Goal: Connect with others: Connect with others

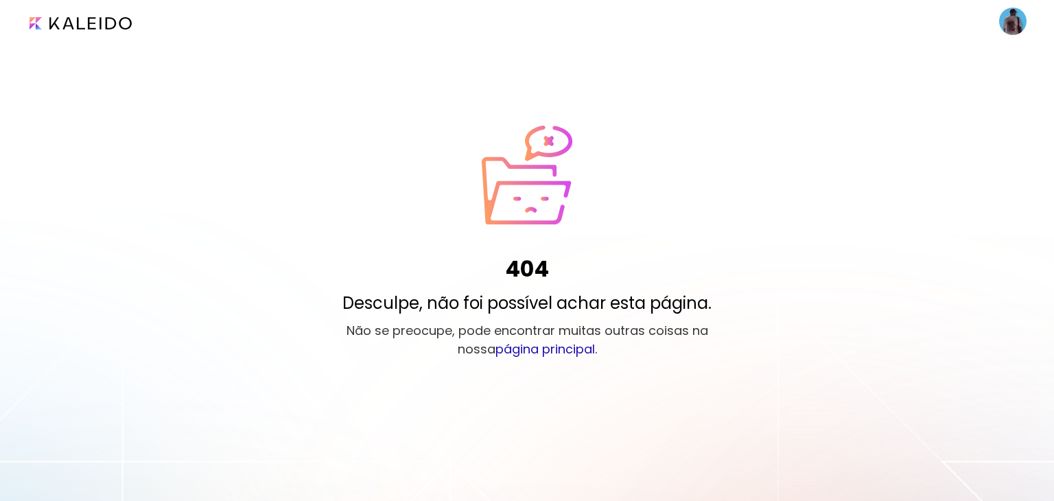
click at [1021, 17] on image at bounding box center [1012, 21] width 27 height 27
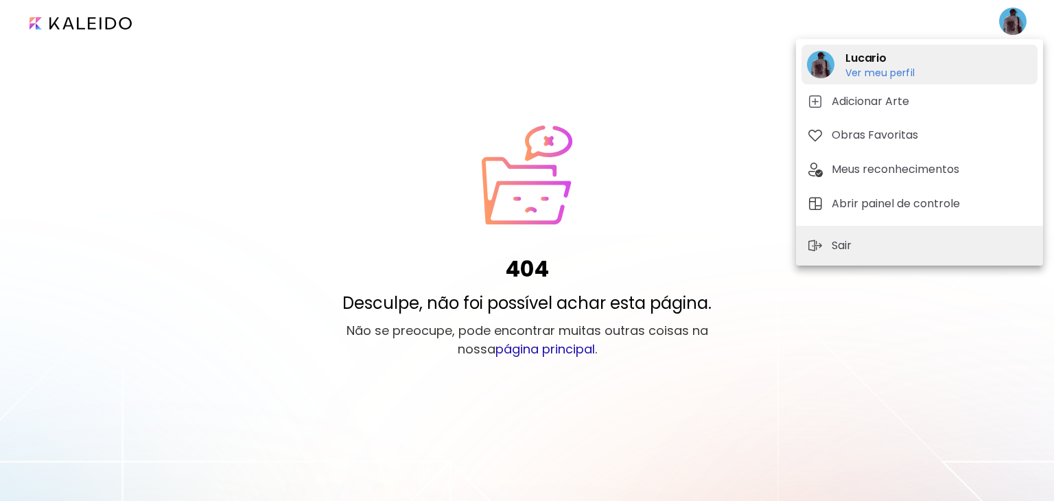
click at [868, 65] on h2 "Lucario" at bounding box center [880, 58] width 69 height 16
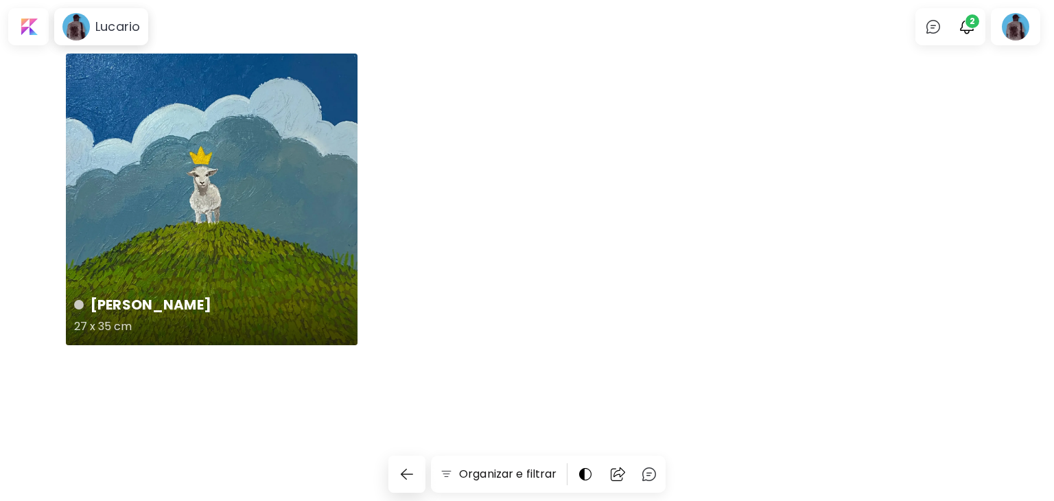
click at [266, 202] on div "[PERSON_NAME] 27 x 35 cm" at bounding box center [212, 200] width 292 height 292
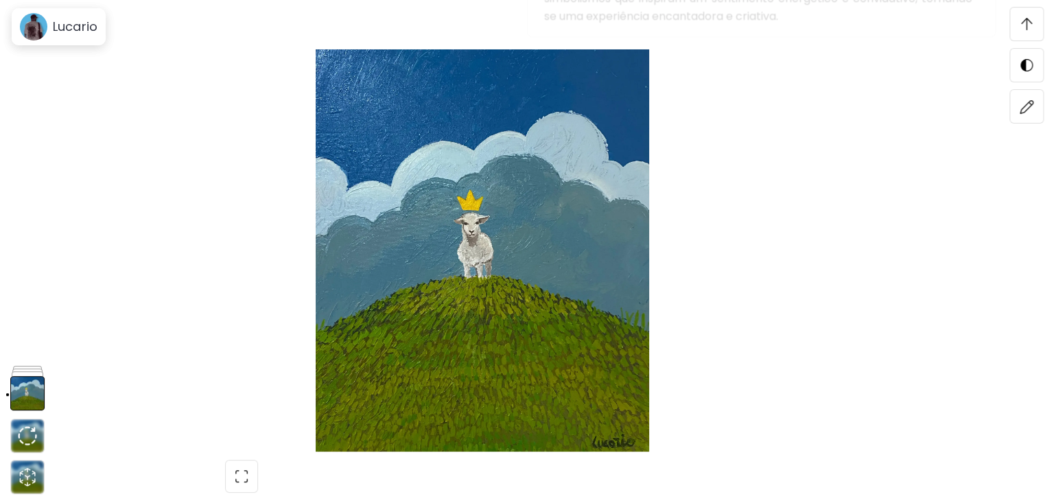
scroll to position [1853, 0]
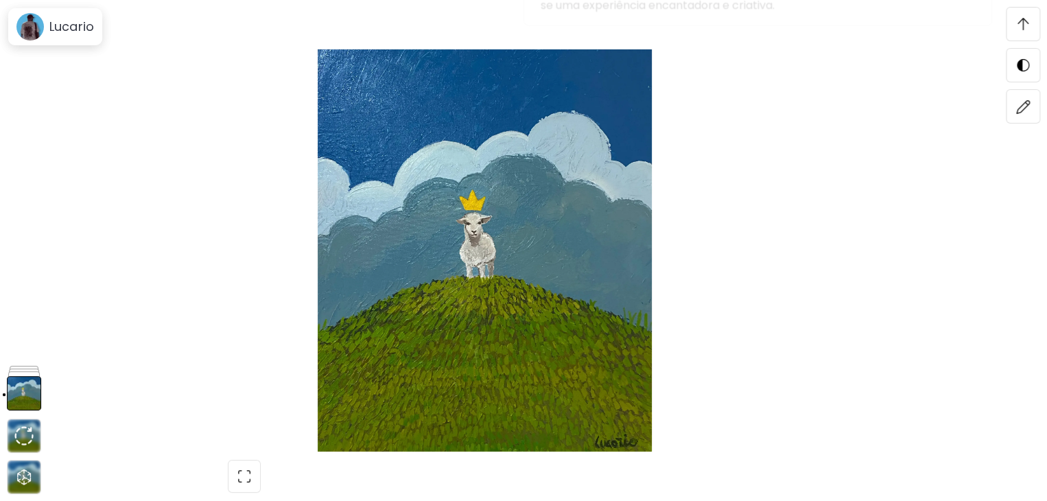
click at [521, 156] on img at bounding box center [485, 250] width 855 height 402
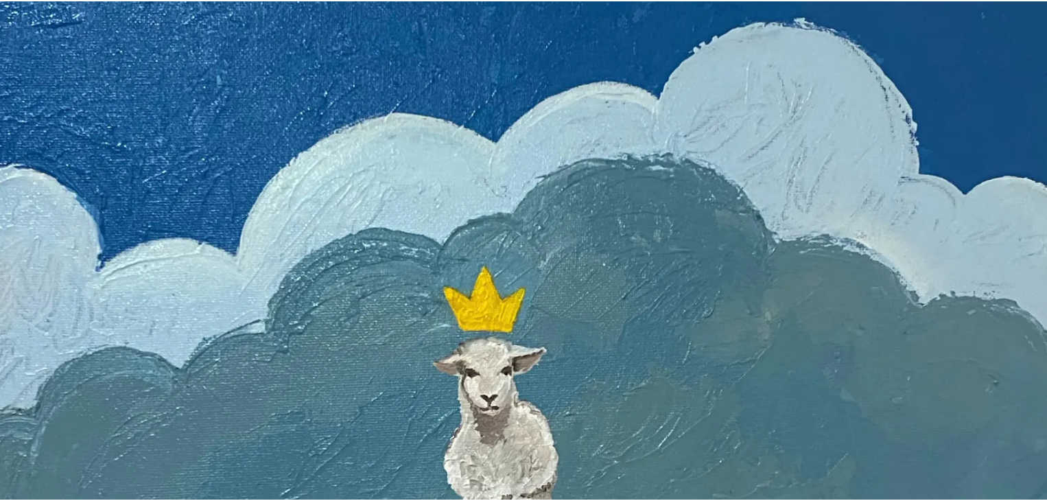
scroll to position [343, 0]
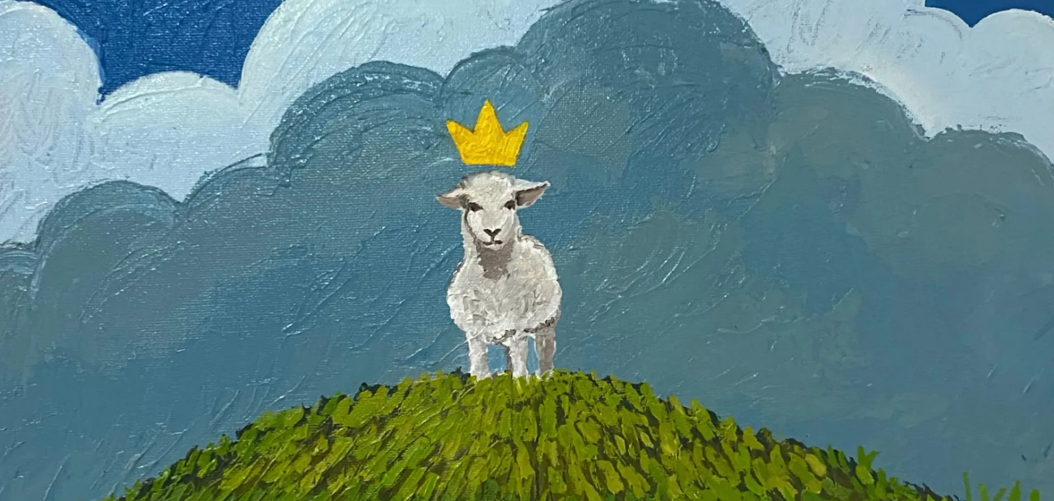
click at [668, 171] on img at bounding box center [527, 292] width 1054 height 1271
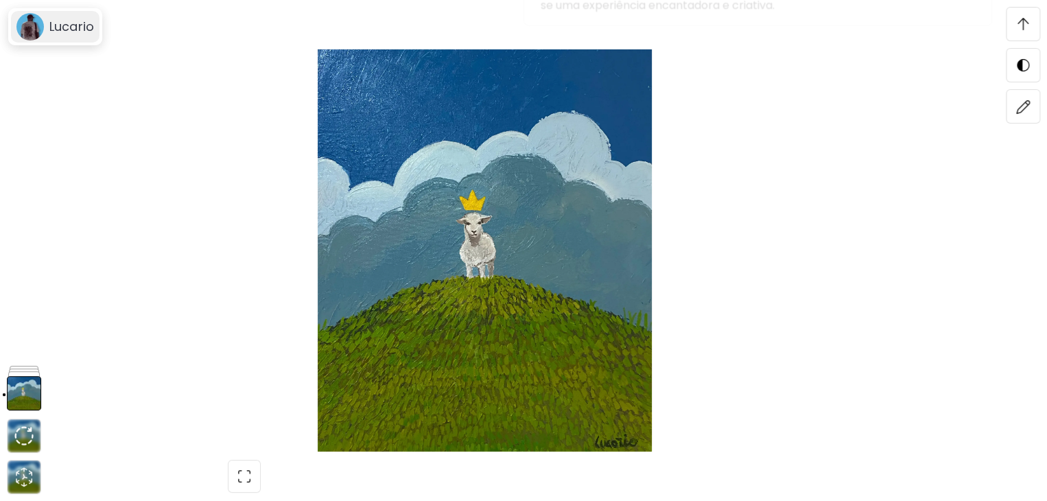
click at [64, 34] on h6 "Lucario" at bounding box center [71, 27] width 45 height 16
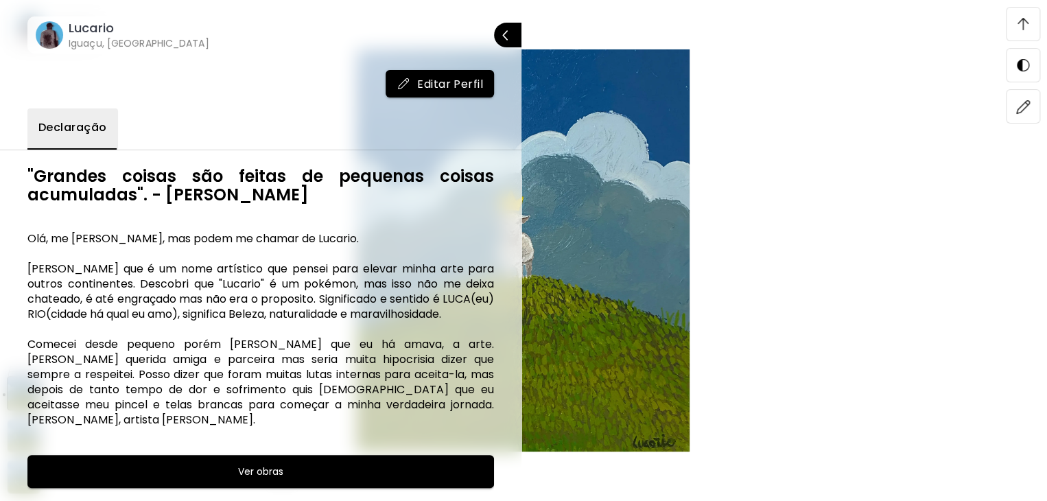
scroll to position [1991, 0]
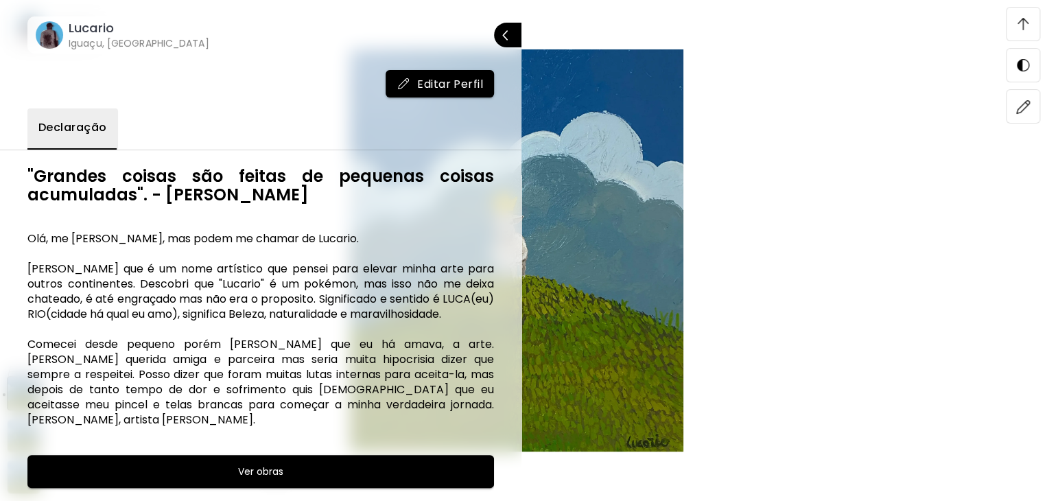
click at [70, 27] on h6 "Lucario" at bounding box center [139, 28] width 141 height 16
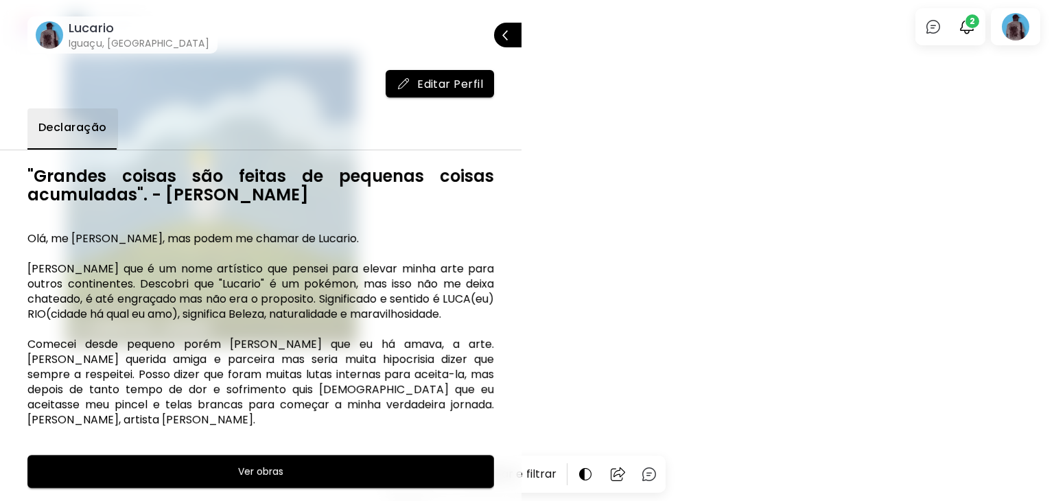
click at [638, 63] on div at bounding box center [527, 250] width 1054 height 501
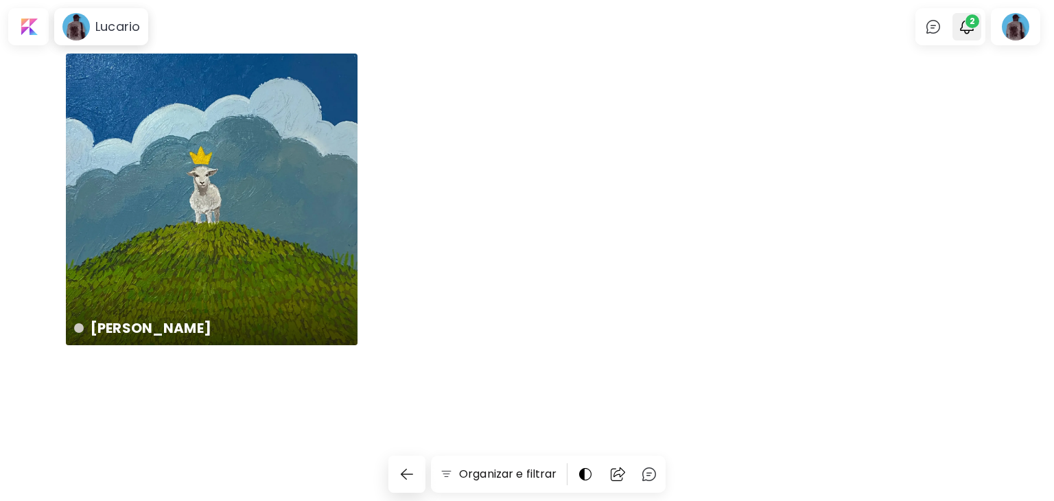
click at [976, 32] on button "2" at bounding box center [966, 26] width 23 height 23
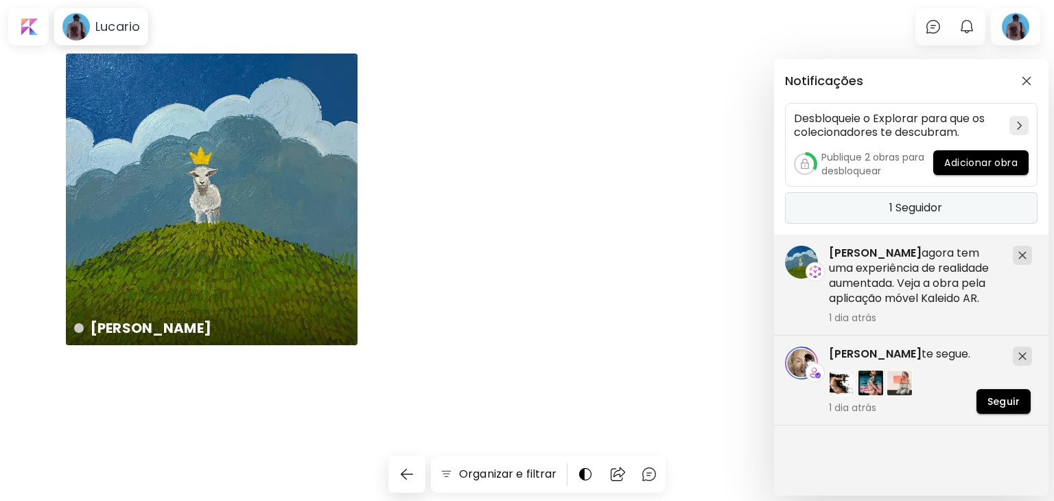
click at [924, 213] on h5 "1 Seguidor" at bounding box center [916, 208] width 53 height 14
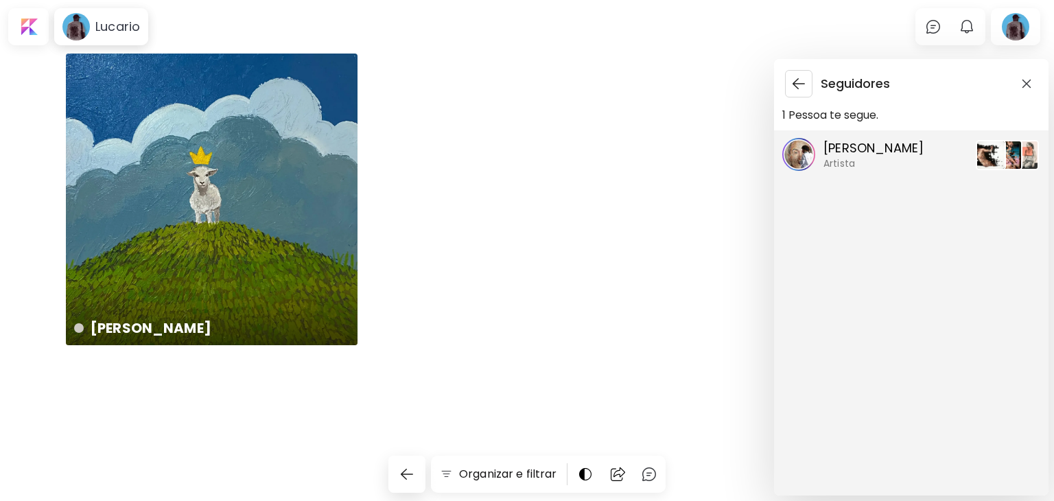
click at [842, 151] on p "[PERSON_NAME]" at bounding box center [874, 148] width 100 height 18
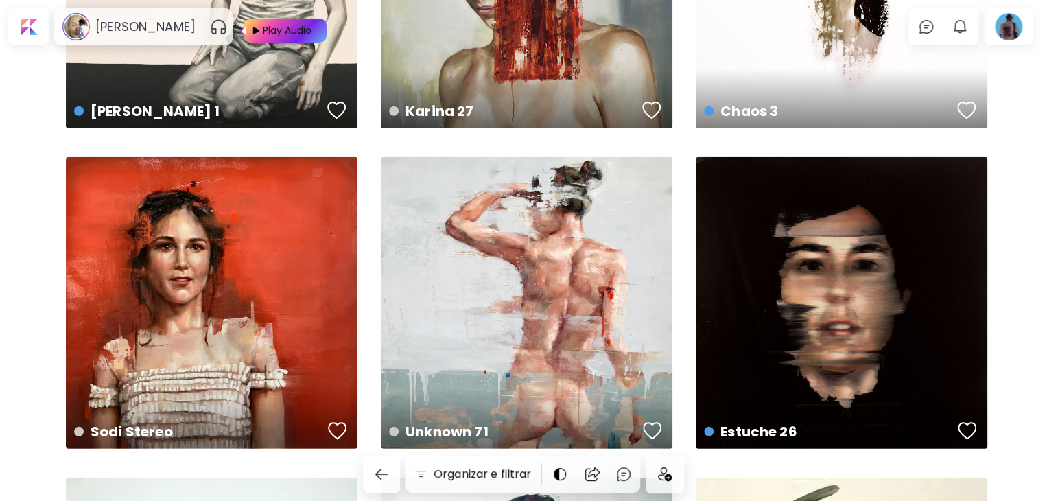
scroll to position [7001, 0]
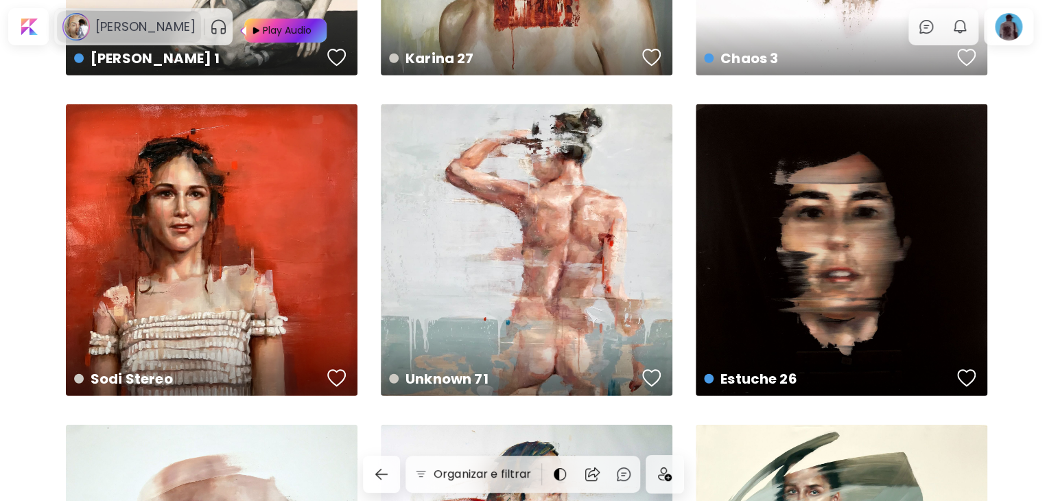
click at [142, 28] on h6 "[PERSON_NAME]" at bounding box center [145, 27] width 100 height 16
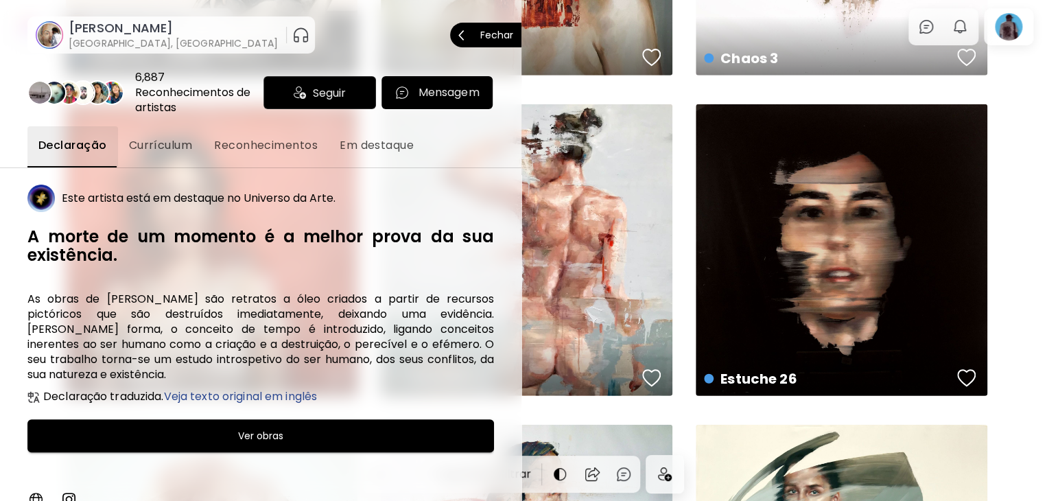
click at [321, 93] on span "Seguir" at bounding box center [329, 92] width 33 height 17
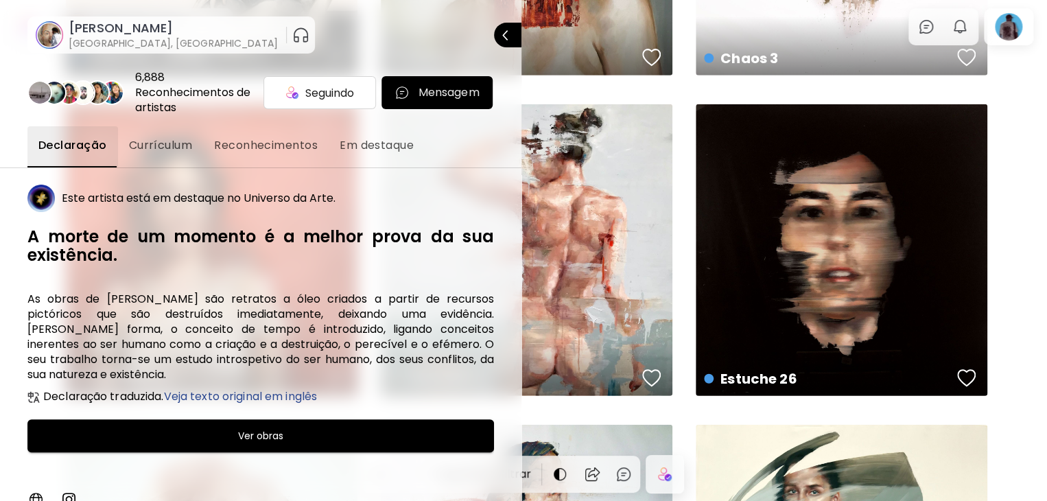
click at [1001, 141] on div at bounding box center [523, 250] width 1047 height 501
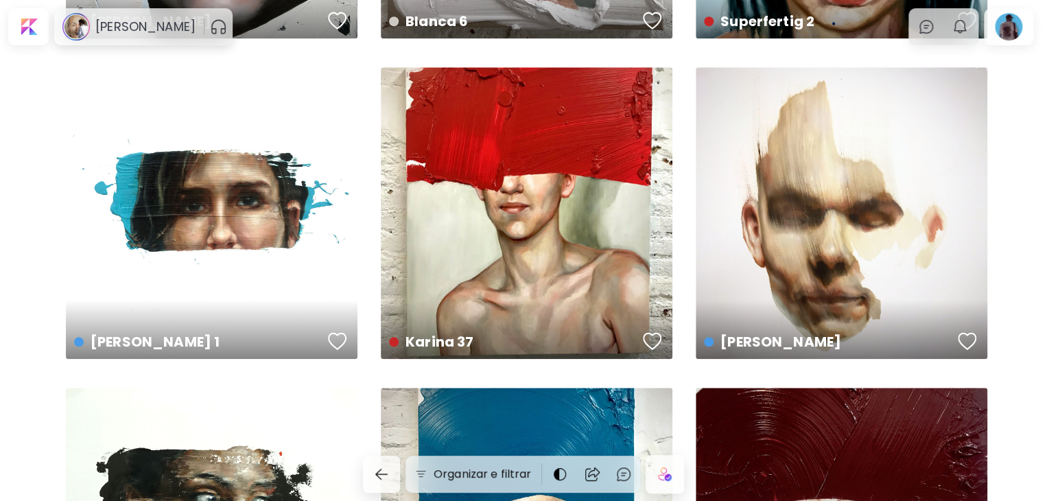
scroll to position [5697, 0]
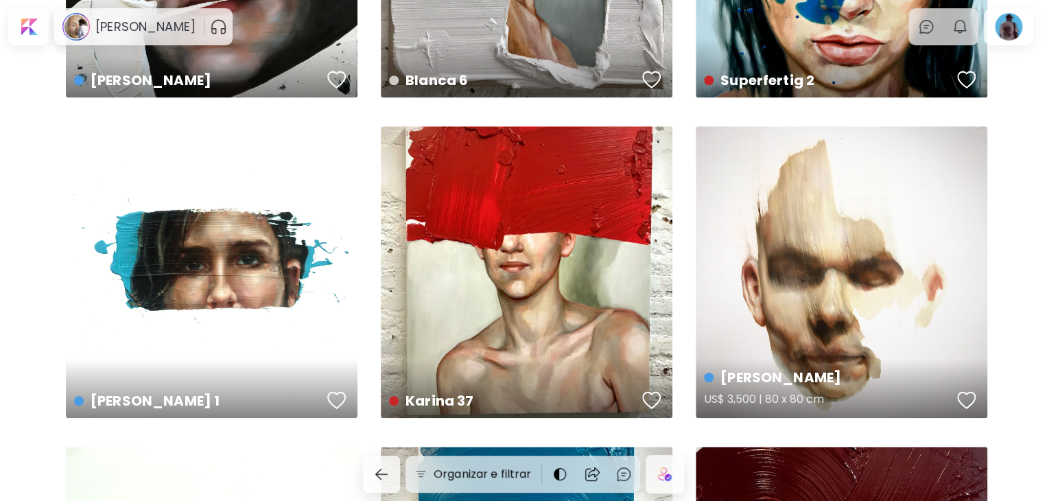
click at [969, 397] on div "button" at bounding box center [967, 400] width 19 height 21
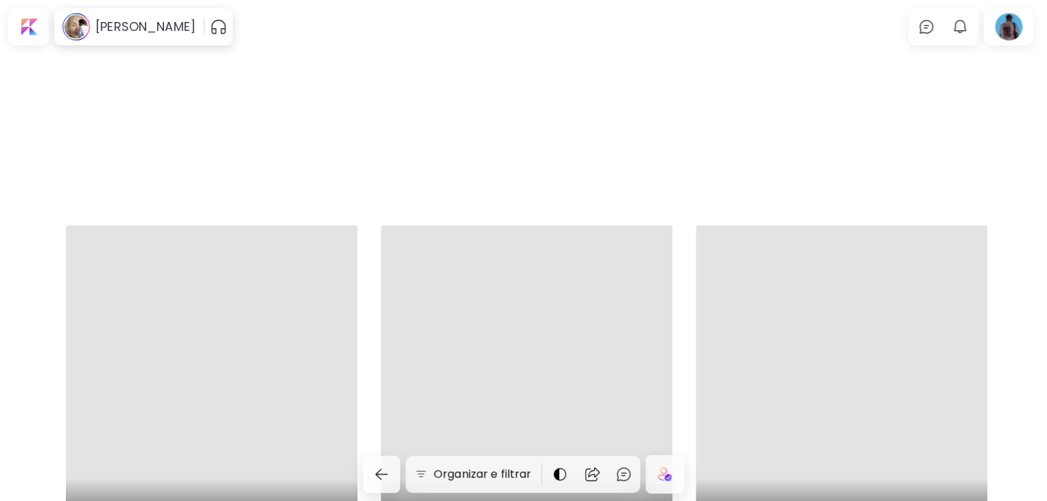
scroll to position [0, 0]
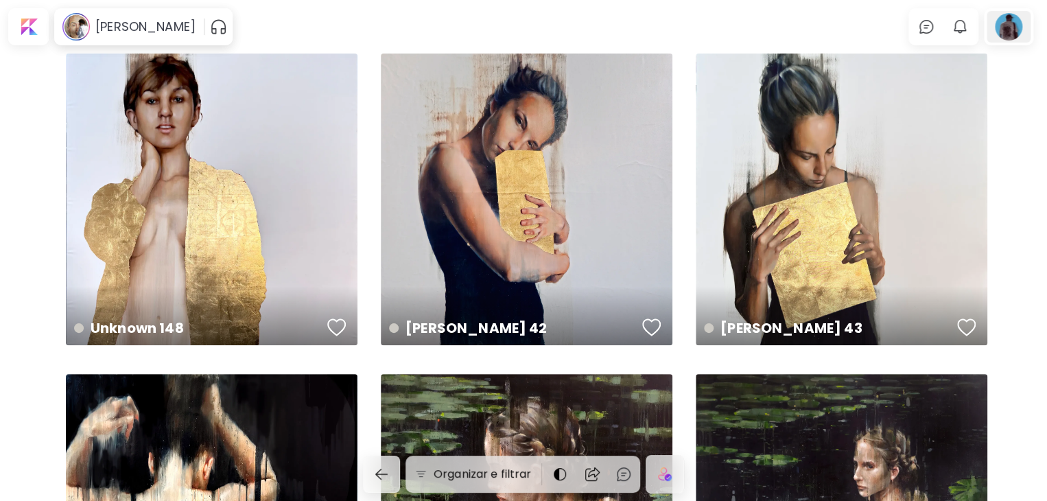
click at [1006, 28] on div at bounding box center [1009, 27] width 44 height 32
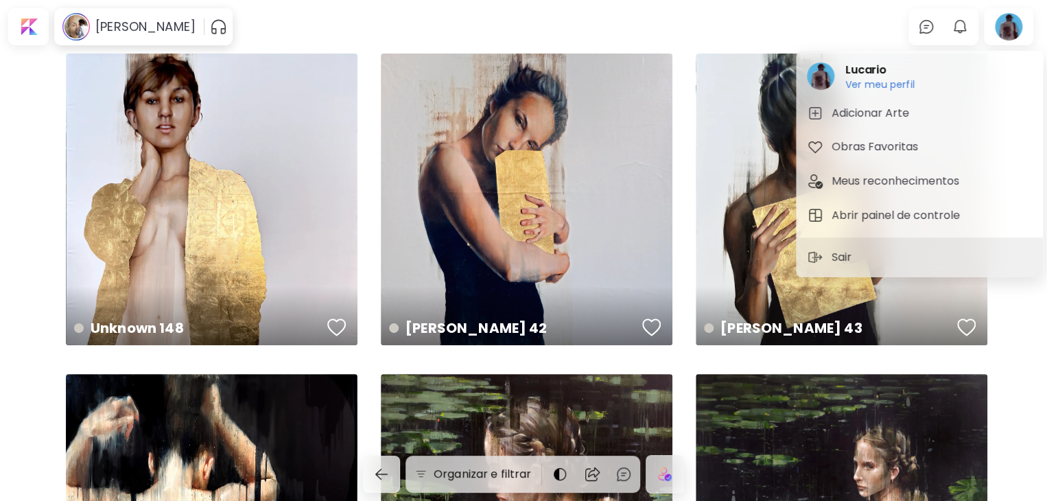
click at [960, 30] on div at bounding box center [523, 250] width 1047 height 501
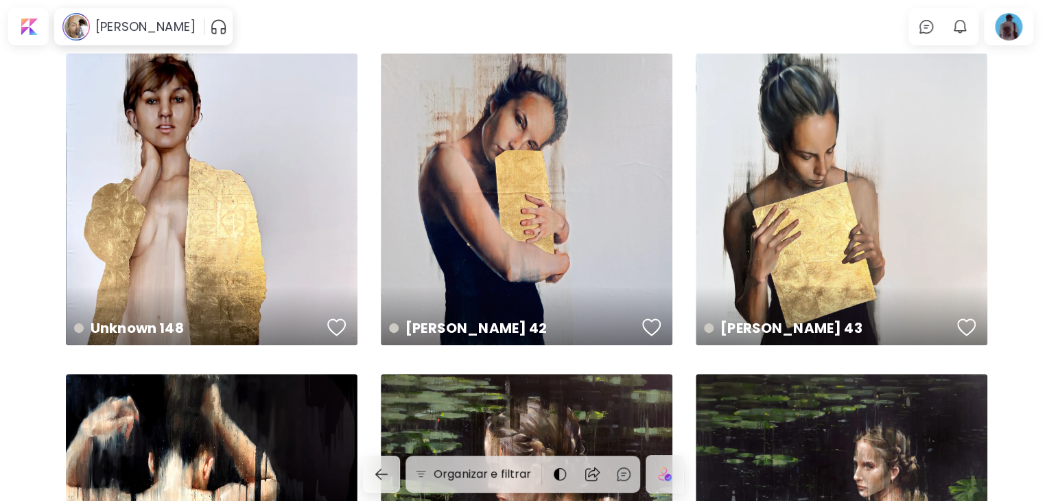
click at [968, 27] on img "button" at bounding box center [960, 27] width 16 height 16
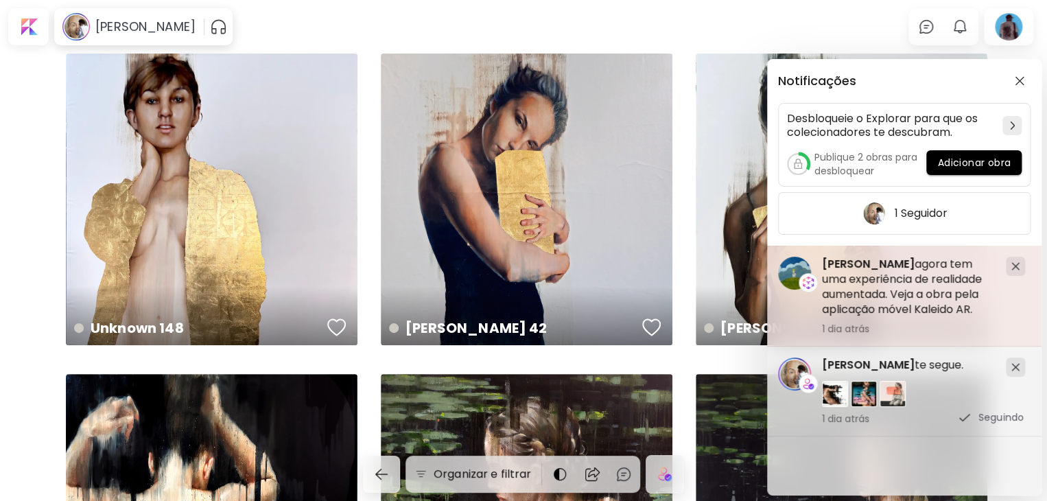
click at [1010, 262] on div at bounding box center [1015, 266] width 19 height 19
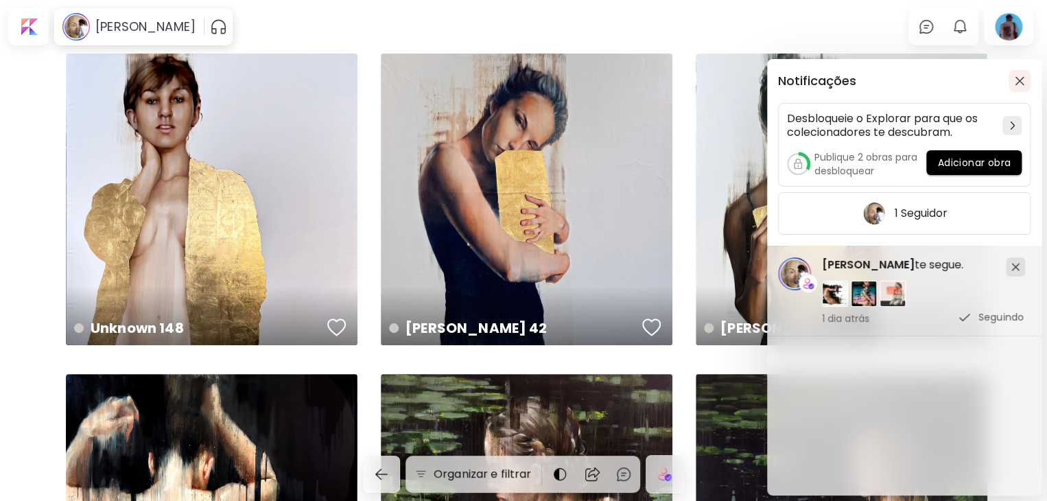
click at [1024, 78] on img "button" at bounding box center [1020, 81] width 10 height 10
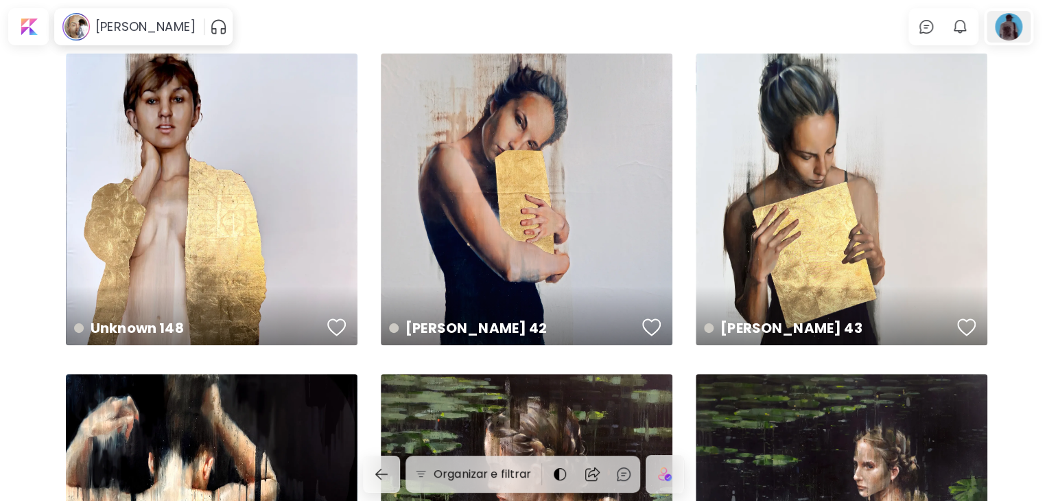
click at [1004, 34] on div at bounding box center [1009, 27] width 44 height 32
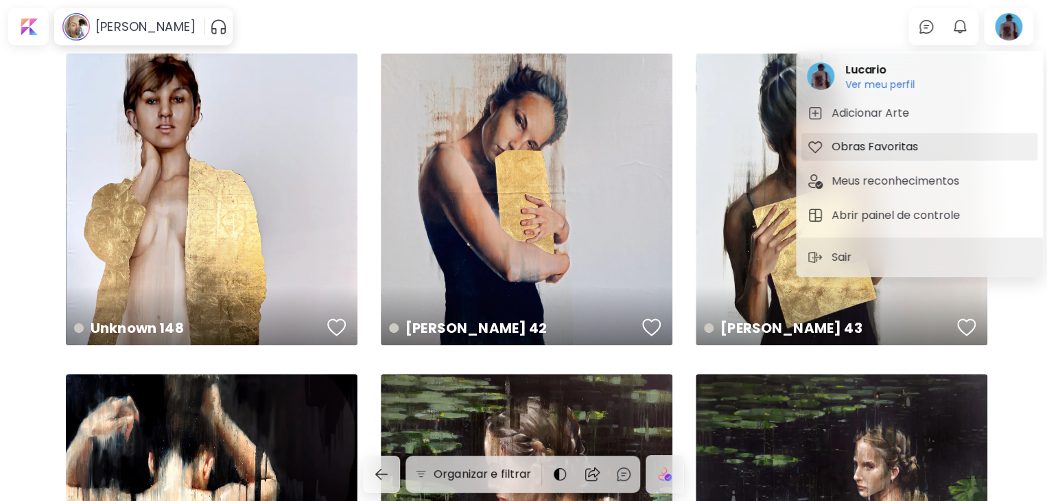
click at [872, 140] on h5 "Obras Favoritas" at bounding box center [877, 147] width 91 height 16
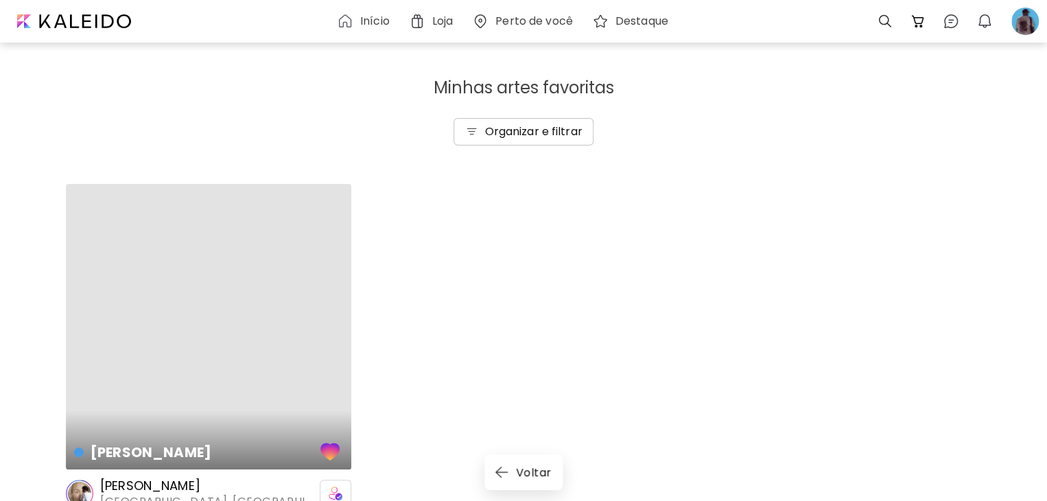
scroll to position [41, 0]
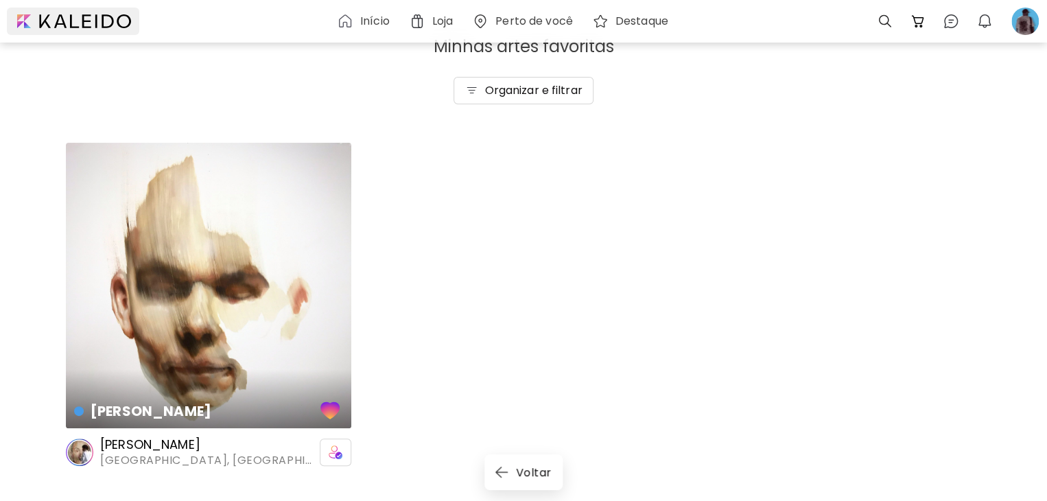
click at [114, 14] on div at bounding box center [73, 21] width 132 height 27
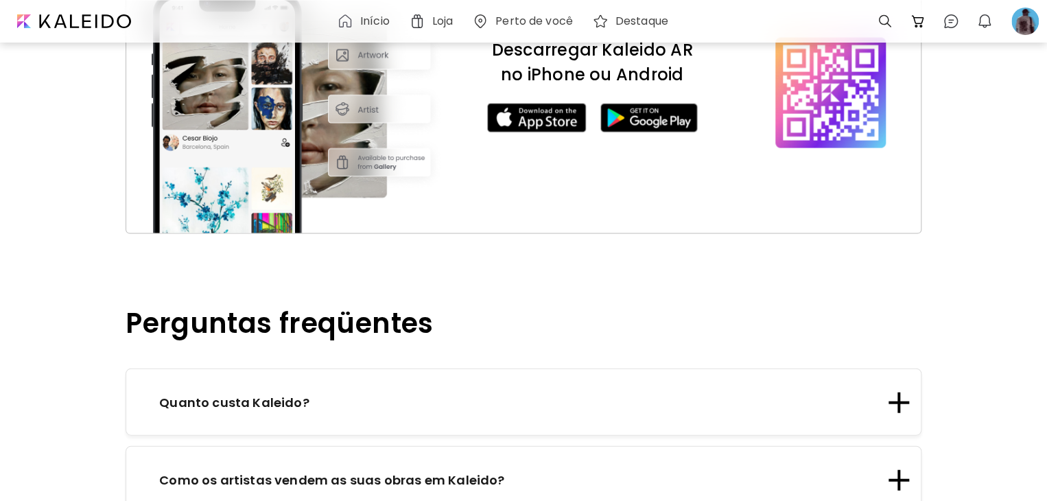
scroll to position [1579, 0]
